Goal: Task Accomplishment & Management: Manage account settings

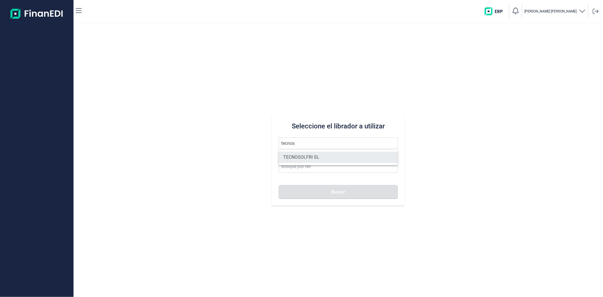
click at [313, 157] on li "TECNOSOLFRI SL" at bounding box center [338, 156] width 119 height 11
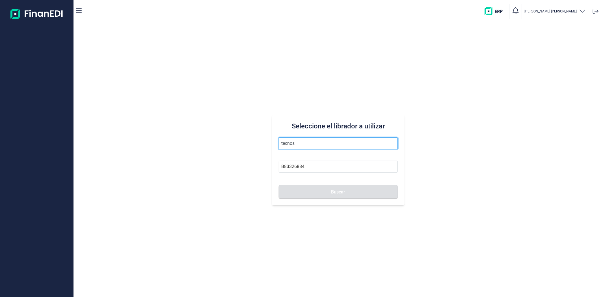
type input "TECNOSOLFRI SL"
type input "B83326884"
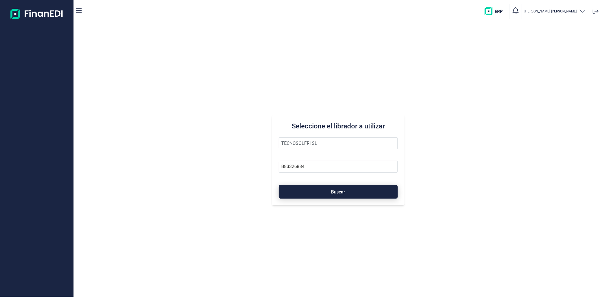
click at [318, 196] on button "Buscar" at bounding box center [338, 192] width 119 height 14
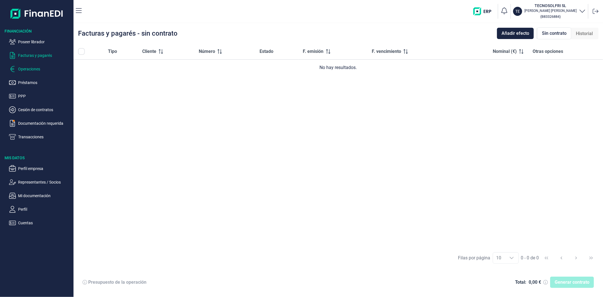
click at [30, 71] on p "Operaciones" at bounding box center [44, 69] width 53 height 7
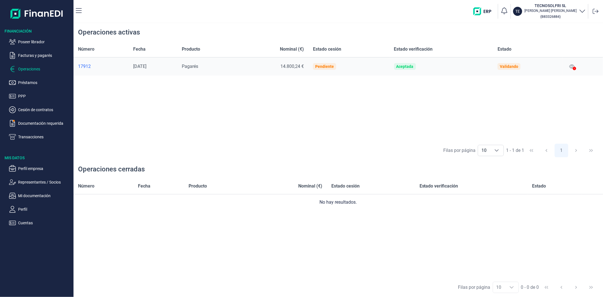
click at [571, 65] on icon at bounding box center [571, 66] width 5 height 5
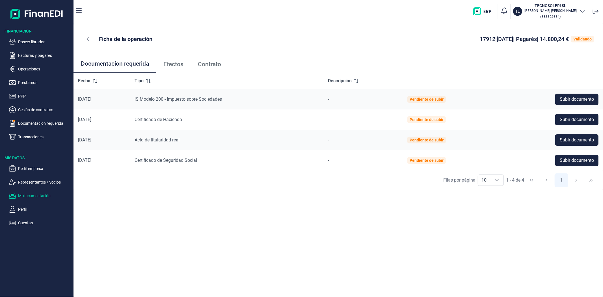
click at [44, 194] on p "Mi documentación" at bounding box center [44, 195] width 53 height 7
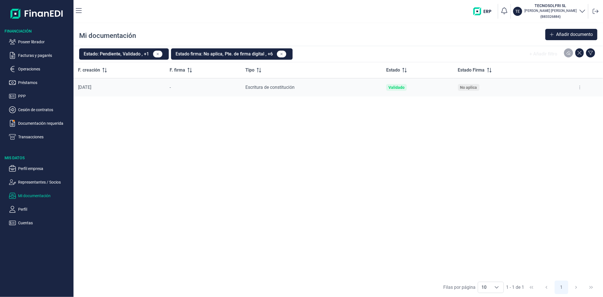
click at [577, 86] on button at bounding box center [579, 87] width 10 height 9
click at [555, 102] on span "Ver documento" at bounding box center [545, 102] width 27 height 6
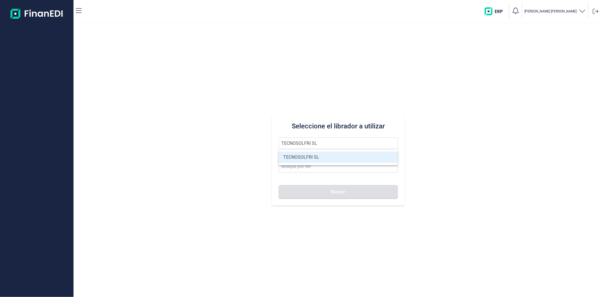
type input "TECNOSOLFRI SL"
click at [301, 157] on li "TECNOSOLFRI SL" at bounding box center [338, 156] width 119 height 11
type input "B83326884"
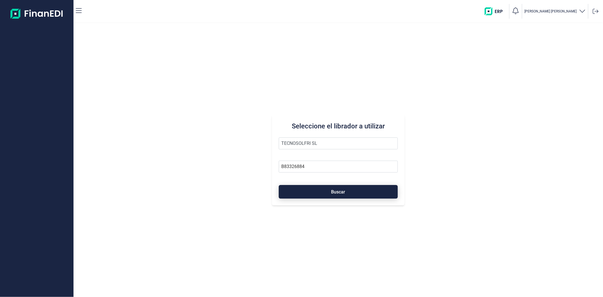
click at [311, 191] on button "Buscar" at bounding box center [338, 192] width 119 height 14
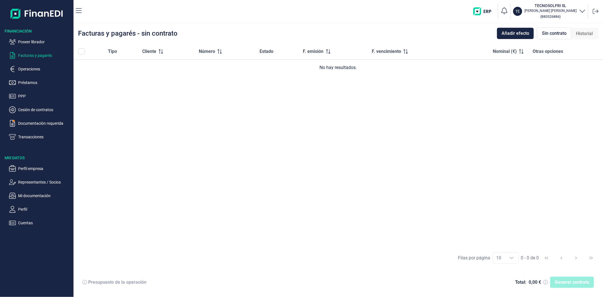
drag, startPoint x: 387, startPoint y: 156, endPoint x: 482, endPoint y: 102, distance: 108.9
click at [387, 155] on div "Tipo Cliente Número Estado F. emisión F. vencimiento Nominal (€) Otras opciones…" at bounding box center [337, 146] width 529 height 204
click at [31, 68] on p "Operaciones" at bounding box center [44, 69] width 53 height 7
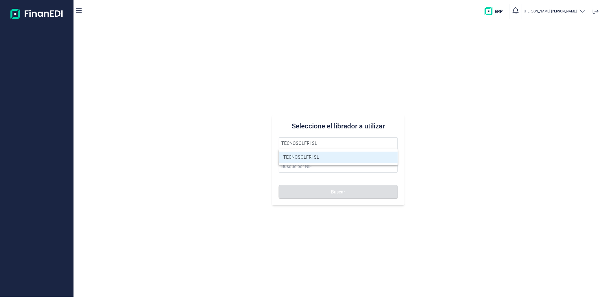
type input "TECNOSOLFRI SL"
click at [313, 157] on li "TECNOSOLFRI SL" at bounding box center [338, 156] width 119 height 11
type input "B83326884"
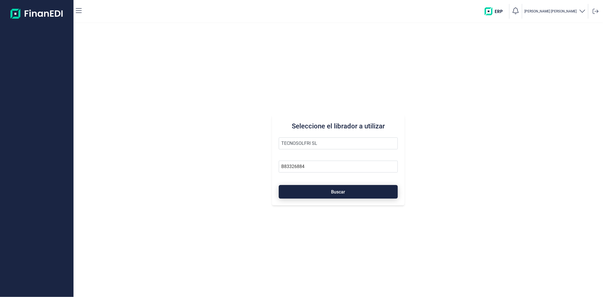
click at [312, 186] on button "Buscar" at bounding box center [338, 192] width 119 height 14
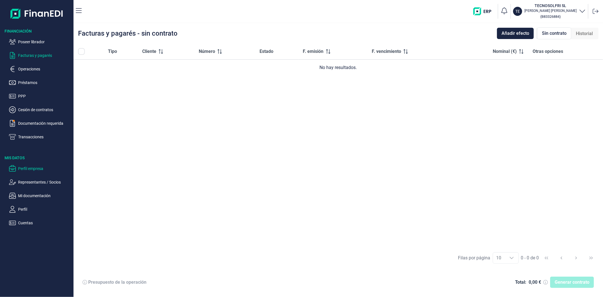
click at [28, 167] on p "Perfil empresa" at bounding box center [44, 168] width 53 height 7
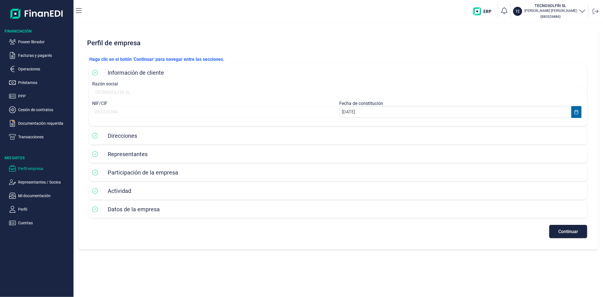
click at [27, 183] on p "Representantes / Socios" at bounding box center [44, 182] width 53 height 7
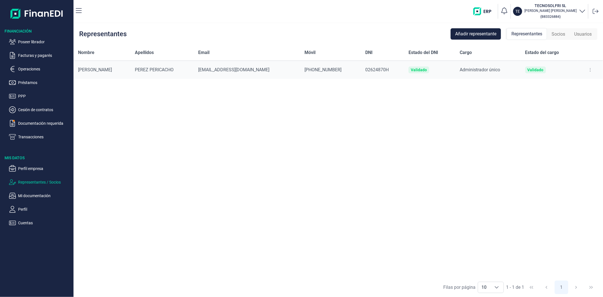
click at [592, 66] on button at bounding box center [590, 69] width 10 height 9
click at [569, 84] on span "Editar representante" at bounding box center [568, 84] width 36 height 6
select select "ES"
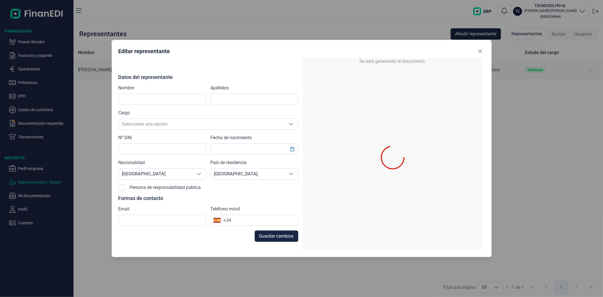
type input "Mª TERESA"
type input "PEREZ PERICACHO"
type input "02624870H"
type input "mariateresa@tecnosolfri.com"
type input "+34 687 97 11 16"
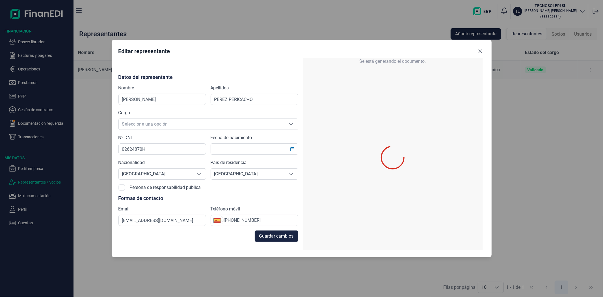
type input "19/04/1970"
drag, startPoint x: 480, startPoint y: 50, endPoint x: 477, endPoint y: 52, distance: 4.1
click at [480, 50] on icon "Close" at bounding box center [480, 51] width 5 height 5
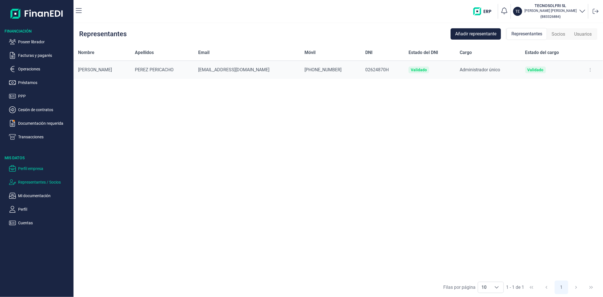
click at [25, 169] on p "Perfil empresa" at bounding box center [44, 168] width 53 height 7
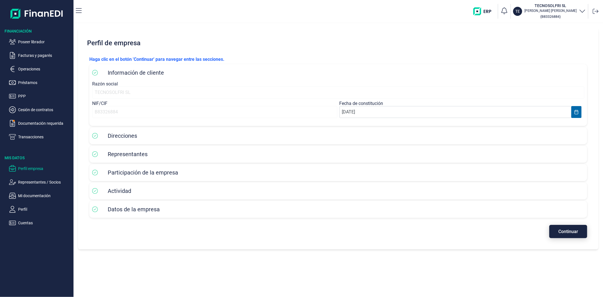
click at [558, 237] on button "Continuar" at bounding box center [568, 231] width 38 height 13
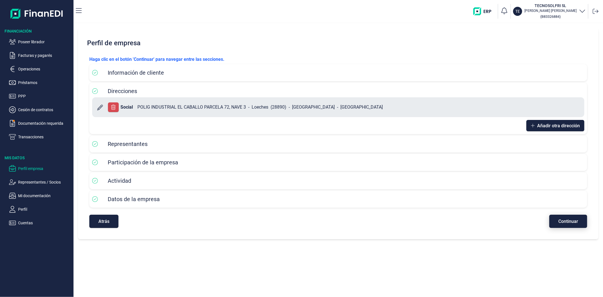
click at [557, 222] on button "Continuar" at bounding box center [568, 220] width 38 height 13
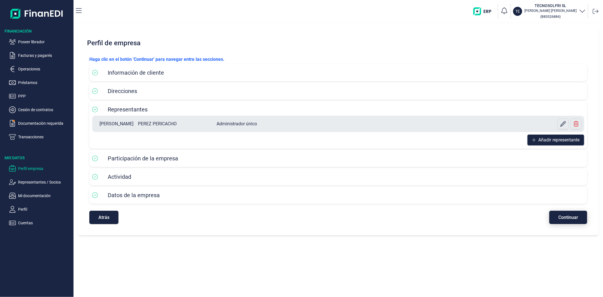
click at [557, 222] on button "Continuar" at bounding box center [568, 217] width 38 height 13
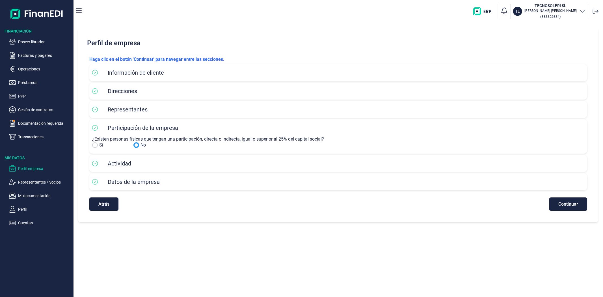
click at [95, 143] on input "No" at bounding box center [95, 145] width 6 height 6
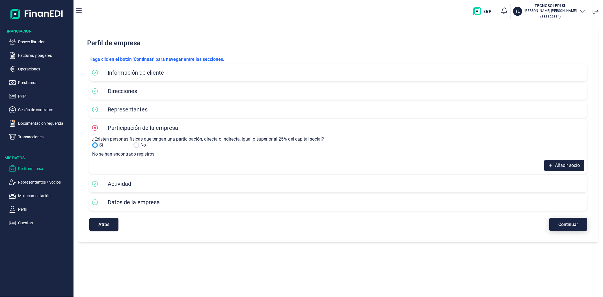
click at [566, 225] on span "Continuar" at bounding box center [568, 224] width 20 height 4
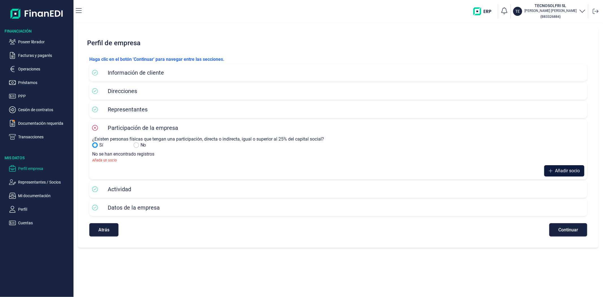
click at [563, 170] on span "Añadir socio" at bounding box center [567, 170] width 25 height 7
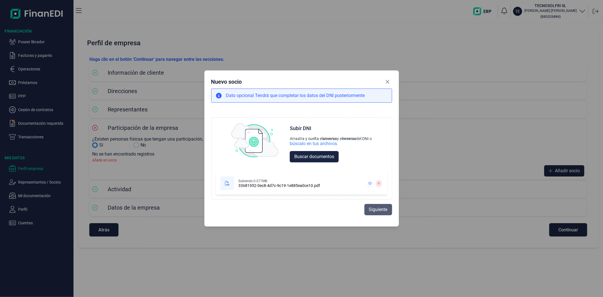
click at [374, 209] on span "Siguiente" at bounding box center [378, 209] width 19 height 7
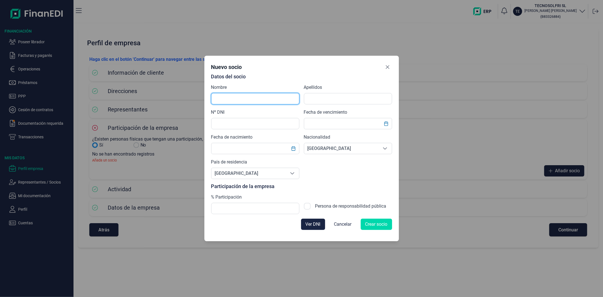
click at [253, 97] on input "text" at bounding box center [255, 98] width 88 height 11
type input "MARÍA TERESA"
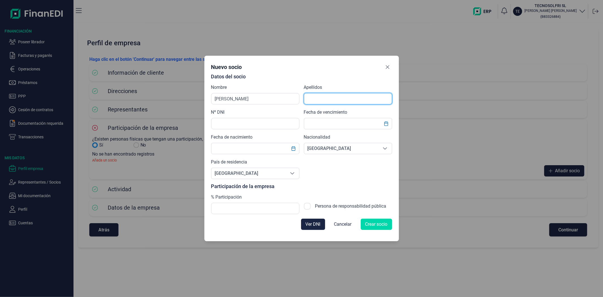
click at [319, 98] on input "text" at bounding box center [348, 98] width 88 height 11
type input "PERREZ PERICACHO"
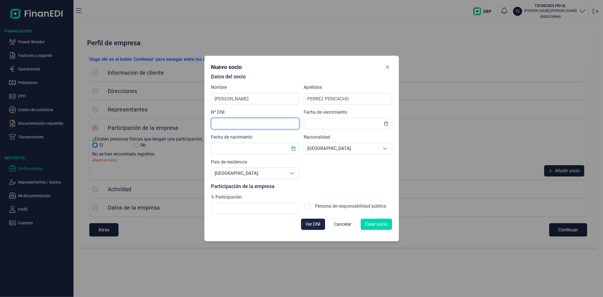
click at [272, 125] on input "text" at bounding box center [255, 123] width 88 height 11
click at [229, 125] on input "text" at bounding box center [255, 123] width 88 height 11
type input "02624870H"
click at [352, 121] on input "text" at bounding box center [348, 123] width 88 height 11
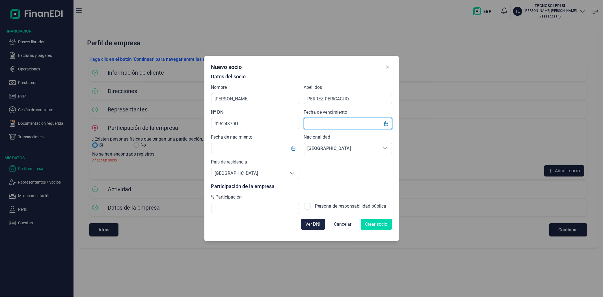
click at [326, 120] on input "text" at bounding box center [348, 123] width 88 height 11
type input "19/04/2028"
click at [238, 148] on input "text" at bounding box center [255, 148] width 88 height 11
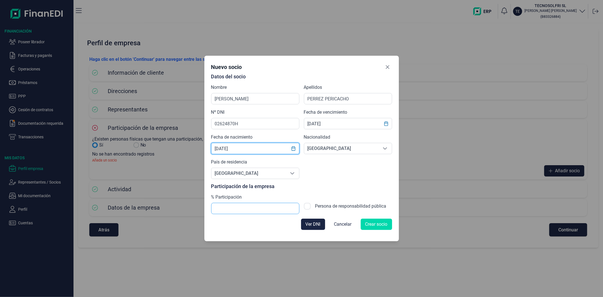
type input "19/04/1970"
click at [228, 211] on input "text" at bounding box center [255, 208] width 88 height 11
click at [223, 212] on input "text" at bounding box center [255, 208] width 88 height 11
type input "35,00"
click at [377, 223] on span "Crear socio" at bounding box center [376, 224] width 22 height 7
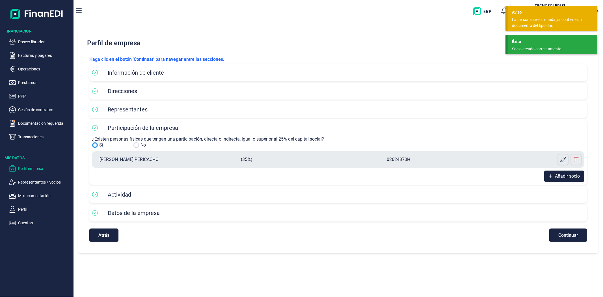
drag, startPoint x: 519, startPoint y: 42, endPoint x: 519, endPoint y: 26, distance: 15.5
click at [519, 40] on div "Éxito" at bounding box center [552, 42] width 81 height 6
click at [518, 22] on div "La persona seleccionada ya contiene un documento del tipo dni." at bounding box center [550, 23] width 77 height 12
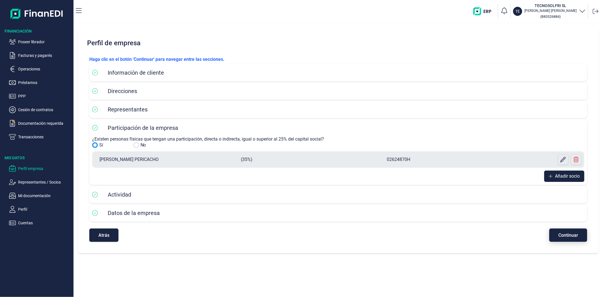
click at [571, 233] on span "Continuar" at bounding box center [568, 235] width 20 height 4
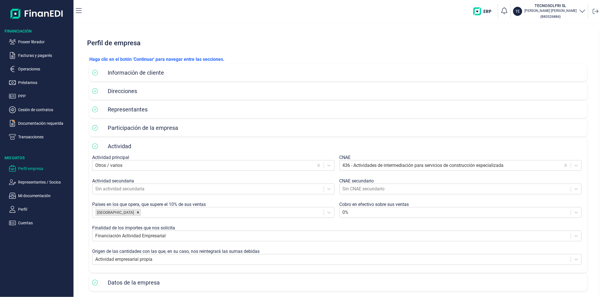
scroll to position [26, 0]
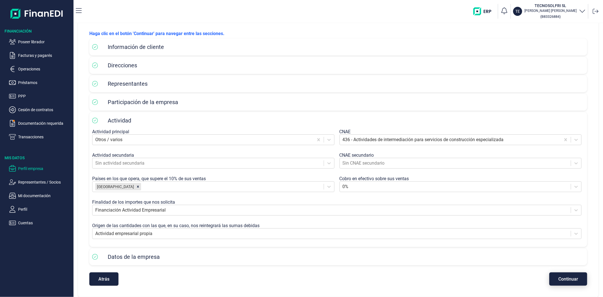
click at [559, 274] on button "Continuar" at bounding box center [568, 278] width 38 height 13
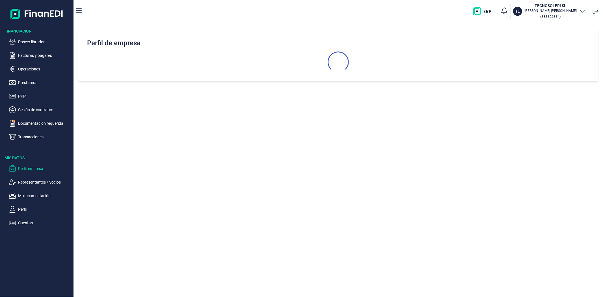
select select "ES"
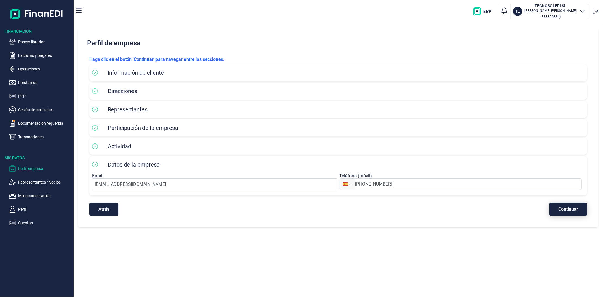
click at [560, 211] on span "Continuar" at bounding box center [568, 209] width 20 height 4
click at [582, 10] on icon "button" at bounding box center [582, 10] width 7 height 7
drag, startPoint x: 528, startPoint y: 40, endPoint x: 476, endPoint y: 39, distance: 51.4
click at [476, 39] on div "TE TECNOSOLFRI SL Laura Martin Peña" at bounding box center [524, 43] width 124 height 14
copy div "TECNOSOLFRI SL"
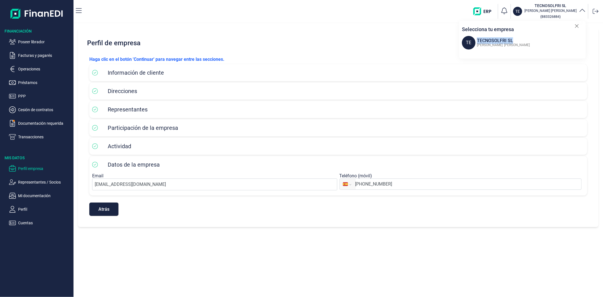
drag, startPoint x: 29, startPoint y: 106, endPoint x: 27, endPoint y: 125, distance: 18.4
click at [29, 106] on p "Cesión de contratos" at bounding box center [44, 109] width 53 height 7
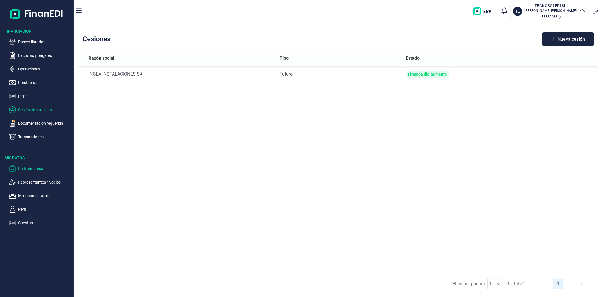
click at [24, 169] on p "Perfil empresa" at bounding box center [44, 168] width 53 height 7
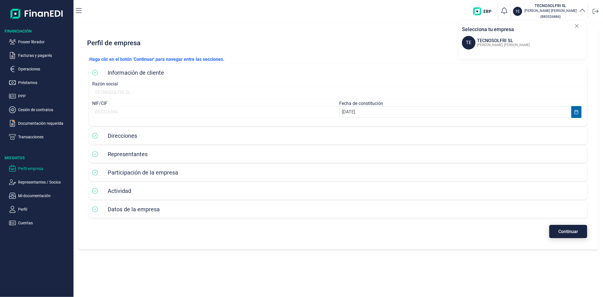
click at [564, 232] on span "Continuar" at bounding box center [568, 231] width 20 height 4
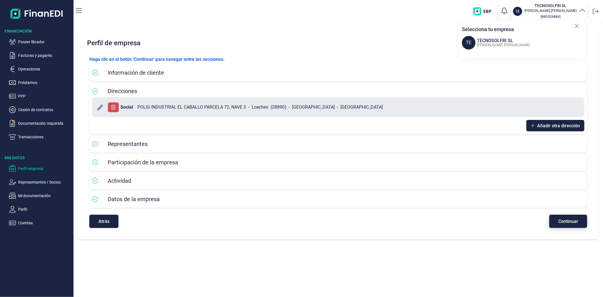
click at [574, 221] on span "Continuar" at bounding box center [568, 221] width 20 height 4
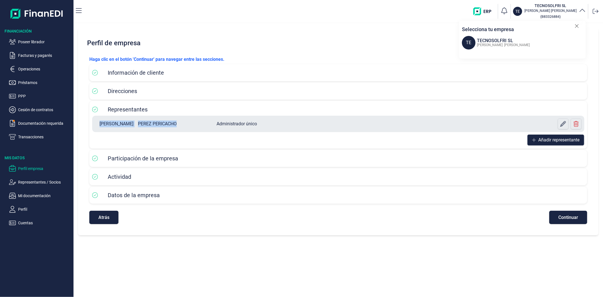
drag, startPoint x: 93, startPoint y: 123, endPoint x: 168, endPoint y: 124, distance: 75.2
click at [168, 124] on div "Mª TERESA PEREZ PERICACHO Administrador único" at bounding box center [338, 124] width 492 height 16
copy div "Mª TERESA PEREZ PERICACHO"
click at [36, 197] on p "Mi documentación" at bounding box center [44, 195] width 53 height 7
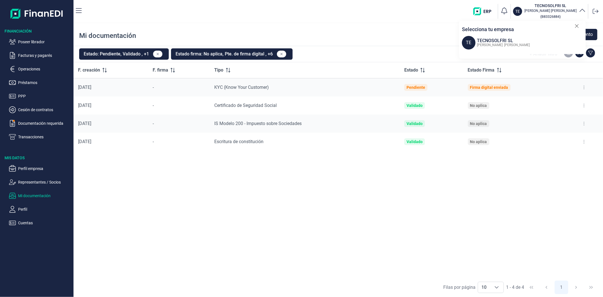
click at [578, 24] on icon at bounding box center [576, 25] width 3 height 3
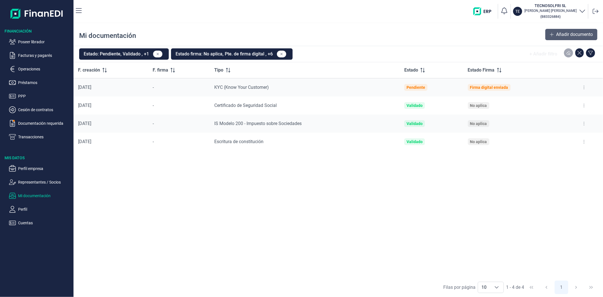
click at [572, 34] on span "Añadir documento" at bounding box center [574, 34] width 37 height 7
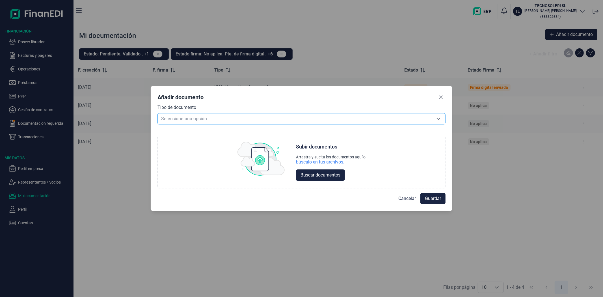
click at [262, 114] on span "Seleccione una opción" at bounding box center [295, 118] width 274 height 11
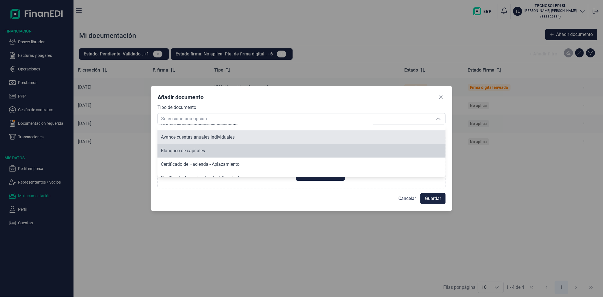
scroll to position [41, 0]
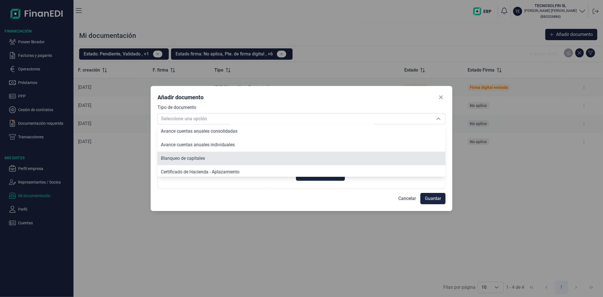
click at [196, 156] on span "Blanqueo de capitales" at bounding box center [183, 157] width 44 height 5
type input "Blanqueo de capitales"
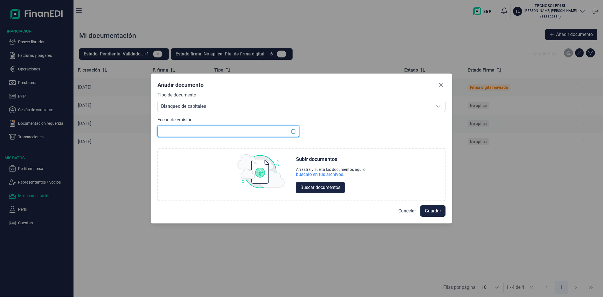
click at [263, 134] on input "text" at bounding box center [228, 130] width 142 height 11
type input "19/09/2025"
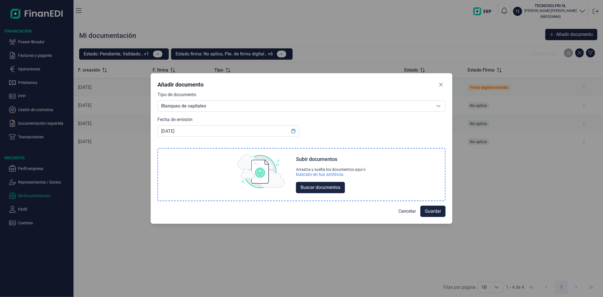
click at [338, 174] on div "búscalo en tus archivos." at bounding box center [320, 175] width 48 height 6
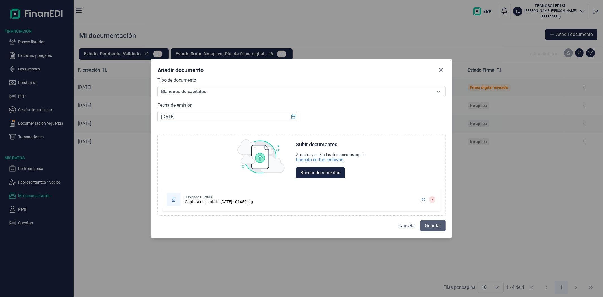
click at [433, 225] on span "Guardar" at bounding box center [433, 225] width 16 height 7
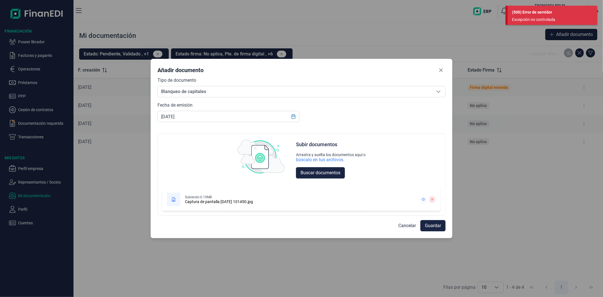
click at [430, 227] on span "Guardar" at bounding box center [433, 225] width 16 height 7
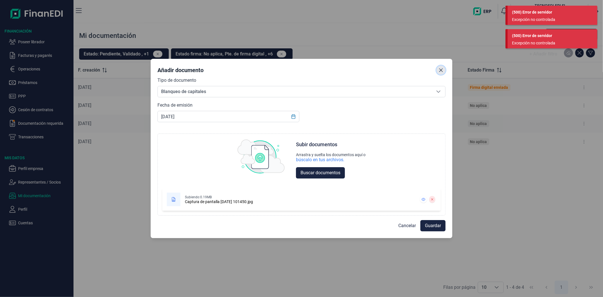
click at [441, 69] on icon "Close" at bounding box center [441, 70] width 5 height 5
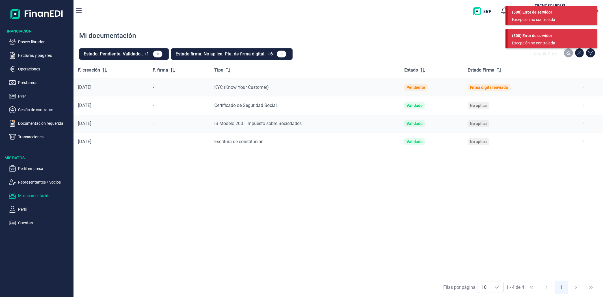
click at [546, 27] on div "(500) Error de servidor Excepción no controlada" at bounding box center [551, 17] width 92 height 23
click at [531, 18] on div "Excepción no controlada" at bounding box center [550, 20] width 77 height 6
click at [552, 18] on div "Excepción no controlada" at bounding box center [550, 20] width 77 height 6
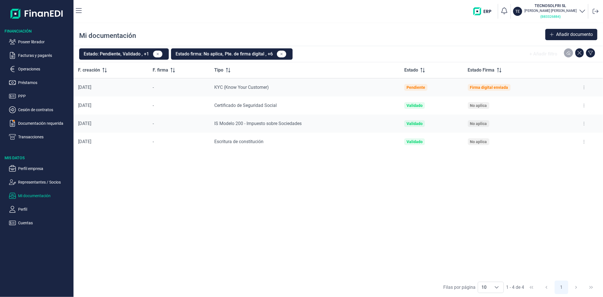
click at [561, 17] on small "( B83326884 )" at bounding box center [550, 16] width 20 height 4
